Goal: Book appointment/travel/reservation

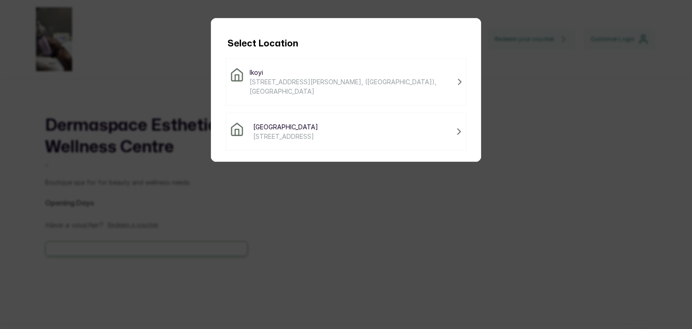
click at [336, 124] on div "Victoria Island [STREET_ADDRESS]" at bounding box center [346, 131] width 232 height 19
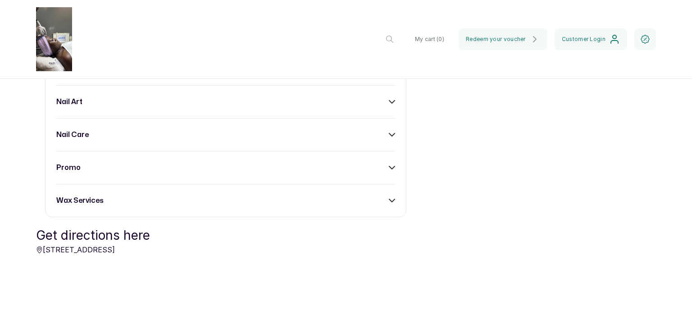
scroll to position [1230, 0]
click at [386, 172] on div "promo" at bounding box center [225, 167] width 339 height 11
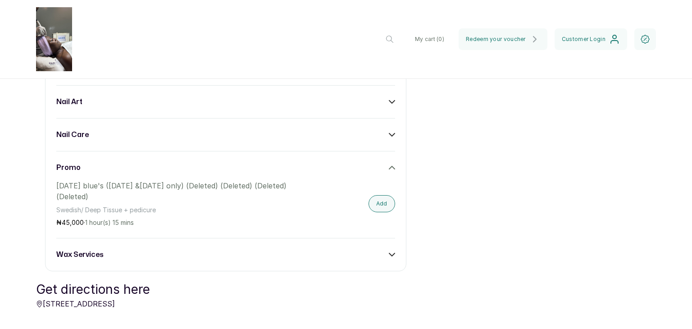
click at [386, 172] on div "promo" at bounding box center [225, 167] width 339 height 11
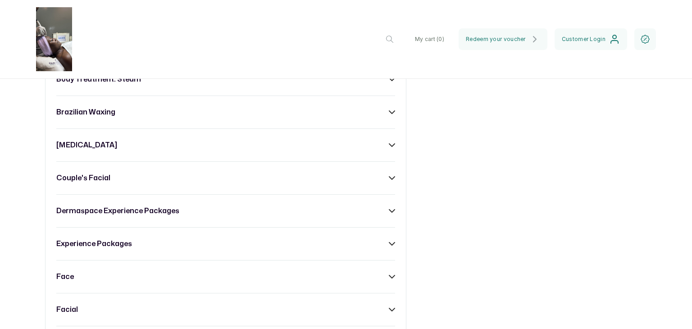
scroll to position [791, 0]
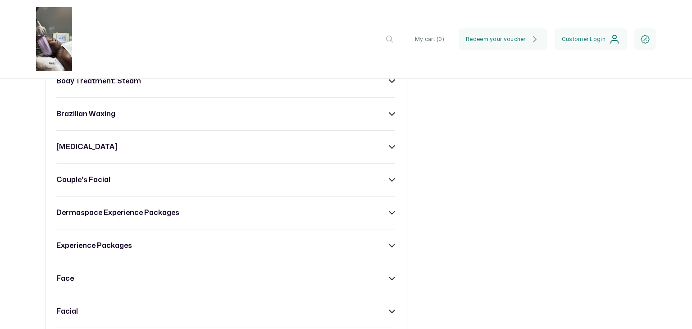
click at [388, 209] on div "dermaspace experience packages" at bounding box center [225, 212] width 339 height 11
click at [386, 209] on div "dermaspace experience packages" at bounding box center [225, 212] width 339 height 11
click at [387, 252] on div "advanced facial treatment: [MEDICAL_DATA] arm waxing body massage body scrub bo…" at bounding box center [225, 213] width 361 height 888
click at [389, 247] on icon at bounding box center [391, 245] width 5 height 3
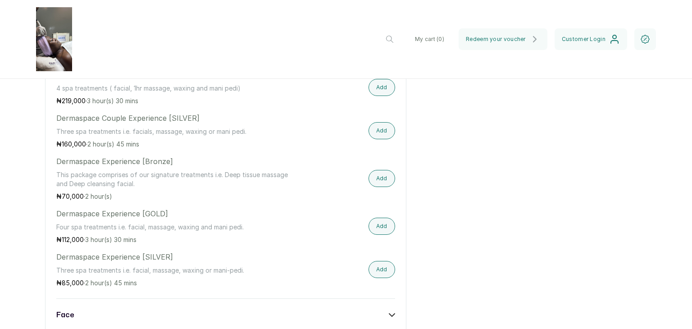
scroll to position [1036, 0]
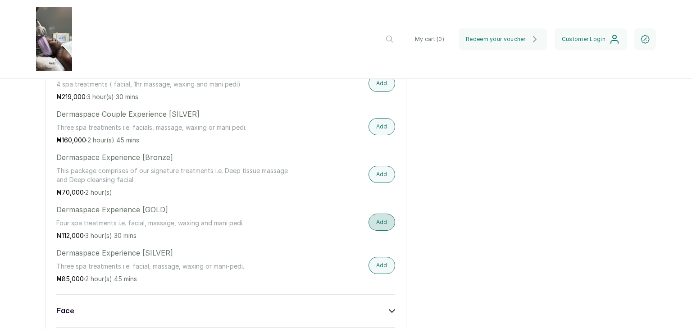
click at [374, 223] on button "Add" at bounding box center [381, 221] width 27 height 17
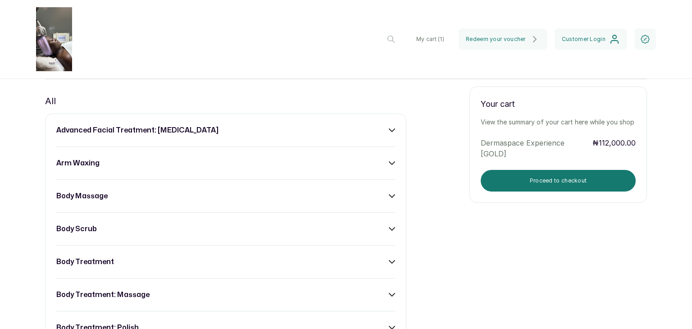
scroll to position [466, 0]
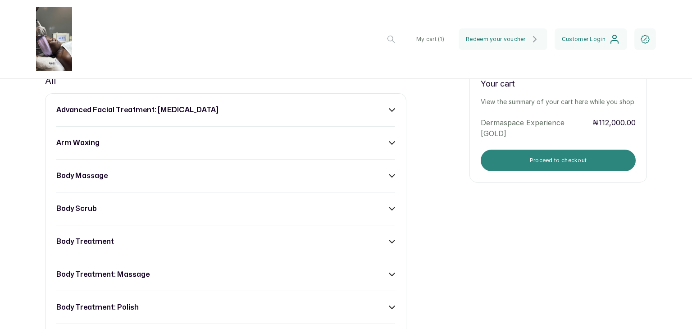
click at [517, 164] on button "Proceed to checkout" at bounding box center [557, 160] width 155 height 22
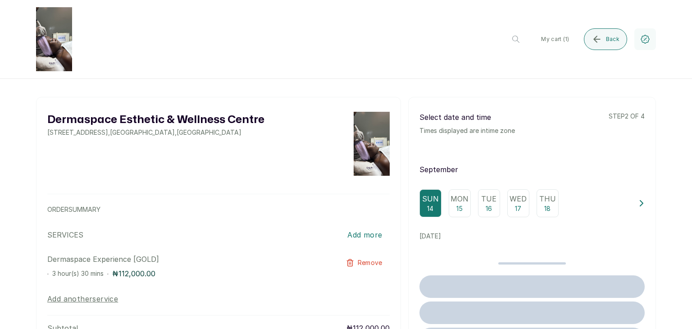
scroll to position [0, 0]
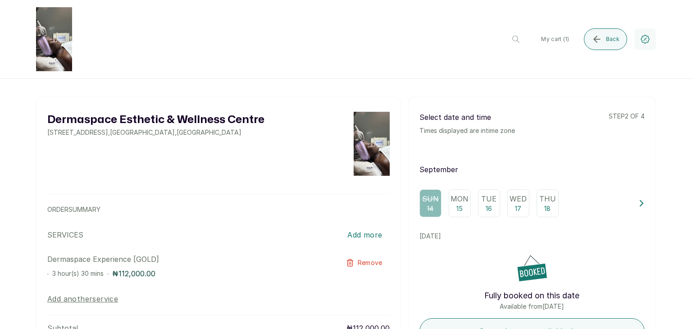
click at [638, 209] on button at bounding box center [641, 203] width 6 height 28
click at [494, 203] on p "Sun" at bounding box center [502, 198] width 17 height 11
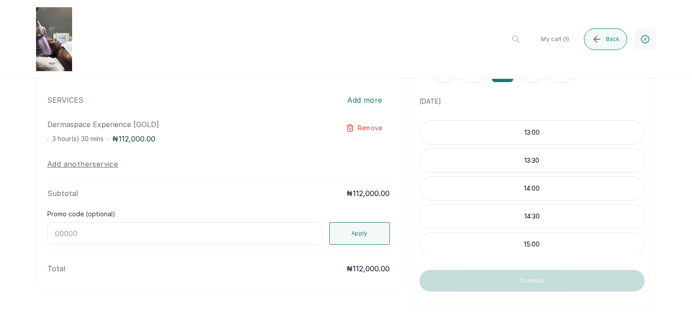
click at [529, 160] on p "13:30" at bounding box center [532, 160] width 224 height 9
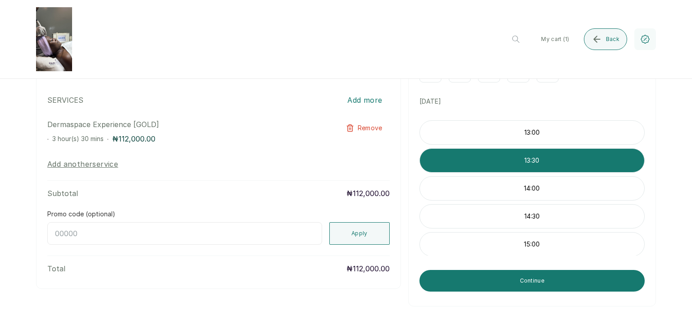
scroll to position [27, 0]
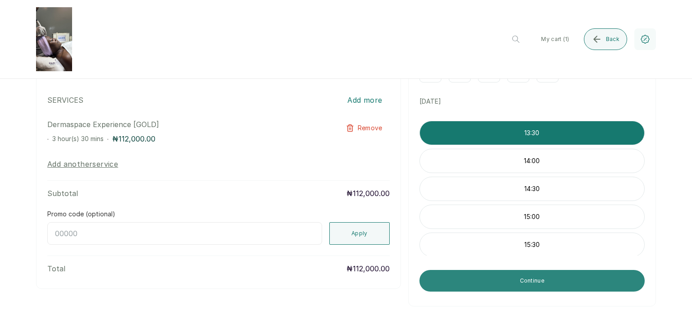
click at [509, 286] on button "Continue" at bounding box center [531, 281] width 225 height 22
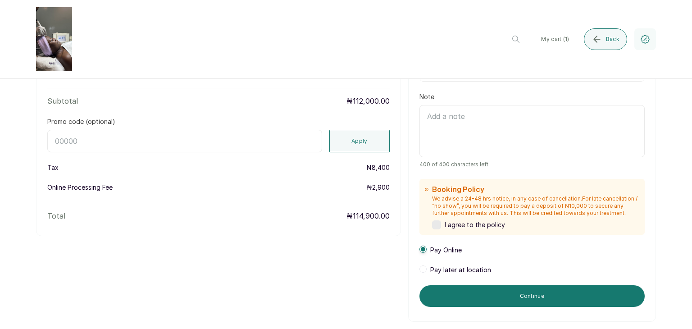
scroll to position [224, 0]
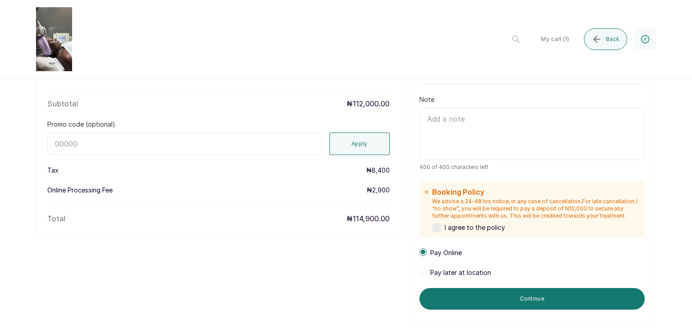
click at [419, 275] on div "Pay later at location" at bounding box center [455, 272] width 72 height 9
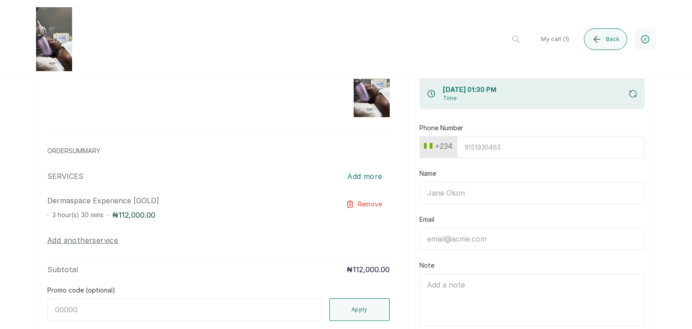
scroll to position [57, 0]
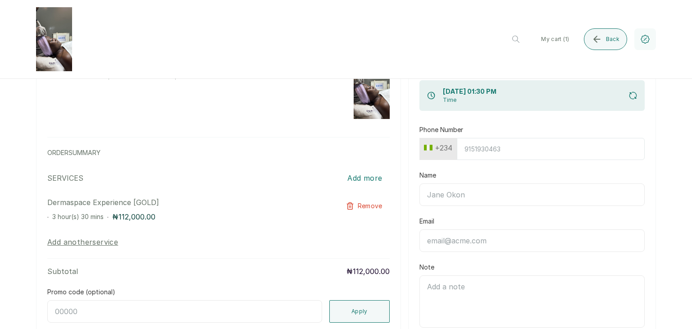
click at [433, 195] on input "Name" at bounding box center [531, 194] width 225 height 23
type input "[PERSON_NAME]"
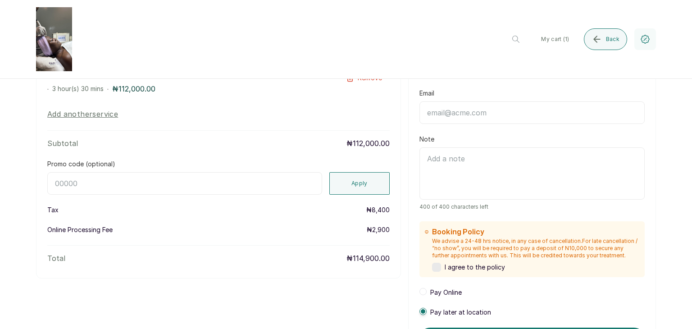
scroll to position [192, 0]
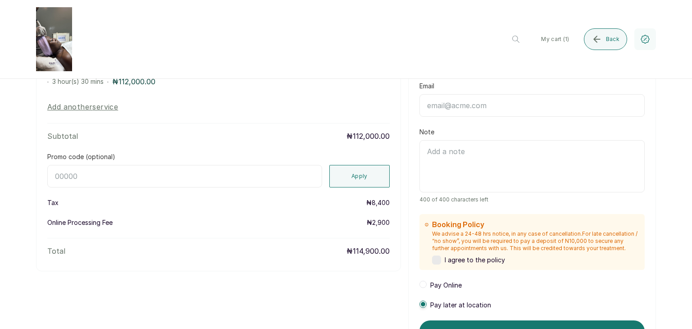
click at [432, 258] on label at bounding box center [436, 259] width 9 height 9
click at [419, 285] on span at bounding box center [422, 284] width 7 height 7
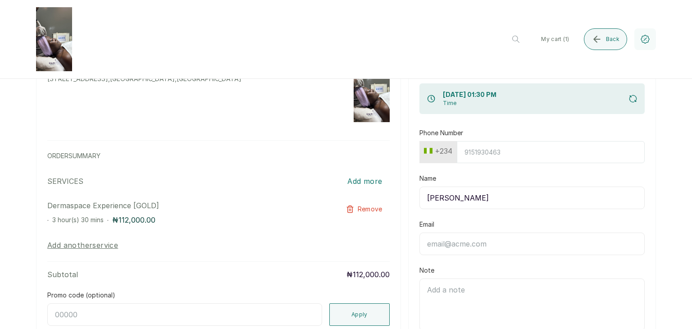
scroll to position [52, 0]
